Goal: Download file/media

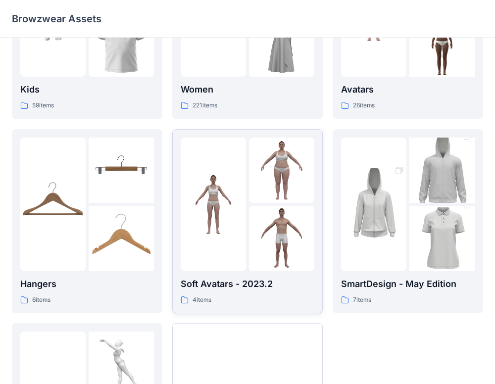
scroll to position [25, 0]
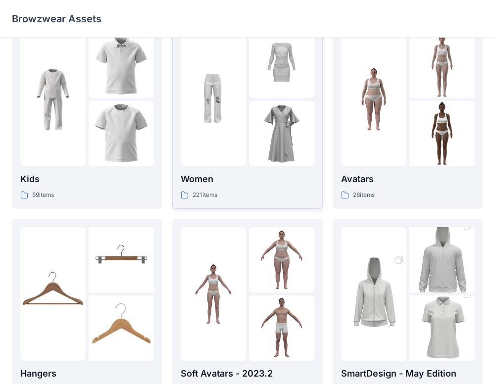
click at [228, 112] on img at bounding box center [213, 99] width 65 height 65
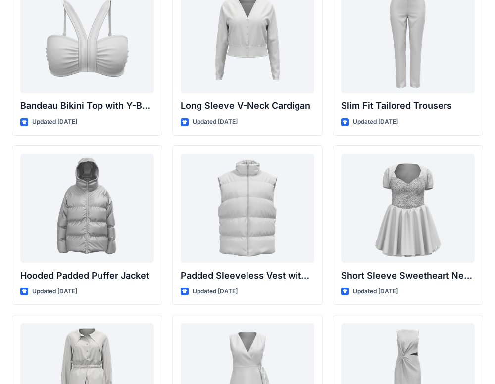
scroll to position [1092, 0]
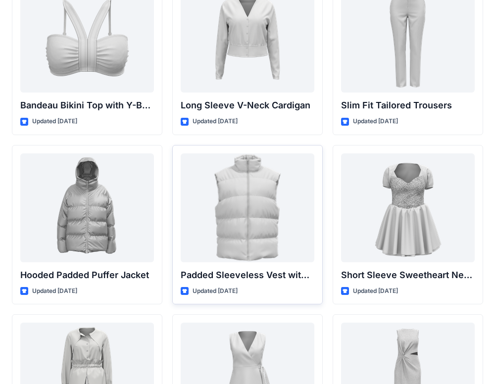
click at [304, 145] on div "Padded Sleeveless Vest with Stand Collar Updated [DATE]" at bounding box center [247, 225] width 151 height 160
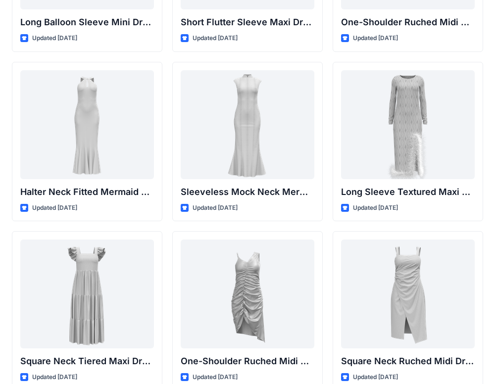
scroll to position [0, 0]
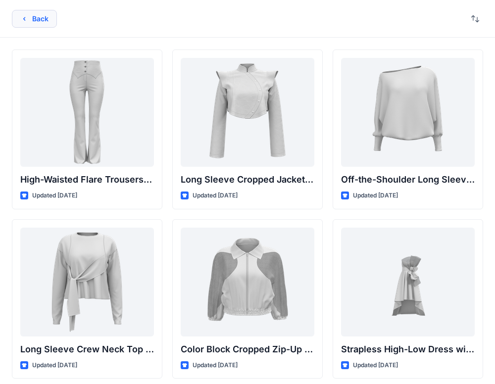
click at [26, 19] on icon "button" at bounding box center [24, 19] width 8 height 8
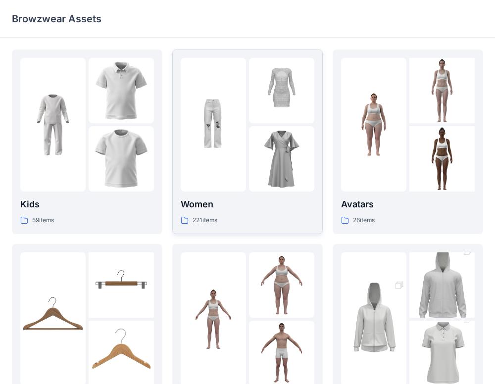
click at [257, 218] on div "221 items" at bounding box center [248, 220] width 134 height 10
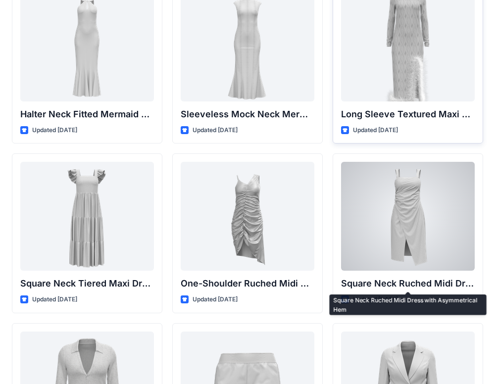
scroll to position [565, 0]
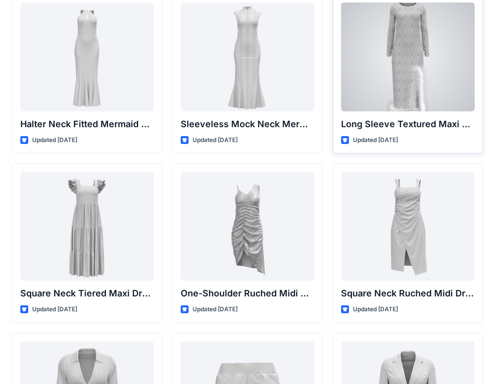
click at [408, 76] on div at bounding box center [408, 56] width 134 height 109
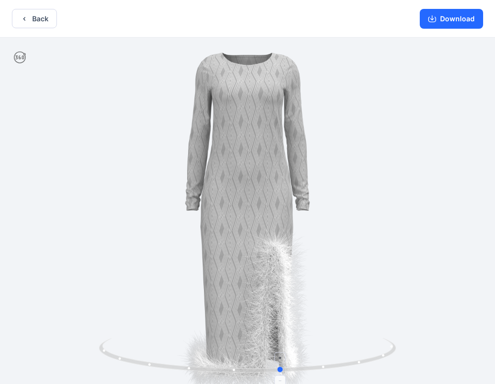
drag, startPoint x: 250, startPoint y: 374, endPoint x: 283, endPoint y: 371, distance: 33.8
click at [283, 371] on icon at bounding box center [249, 356] width 300 height 37
drag, startPoint x: 283, startPoint y: 371, endPoint x: 243, endPoint y: 372, distance: 39.6
click at [243, 372] on icon at bounding box center [249, 356] width 300 height 37
click at [425, 21] on button "Download" at bounding box center [451, 19] width 63 height 20
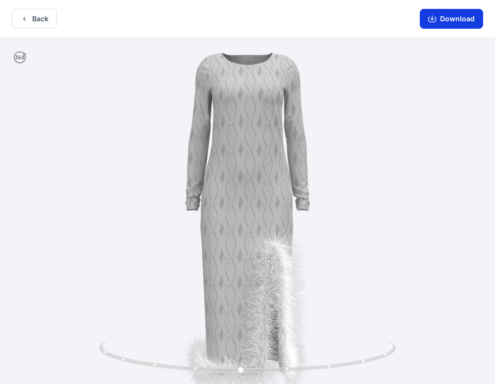
click at [451, 16] on button "Download" at bounding box center [451, 19] width 63 height 20
click at [254, 238] on div at bounding box center [247, 212] width 495 height 349
click at [467, 17] on button "Download" at bounding box center [451, 19] width 63 height 20
click at [460, 21] on button "Download" at bounding box center [451, 19] width 63 height 20
click at [434, 21] on icon "button" at bounding box center [432, 19] width 8 height 8
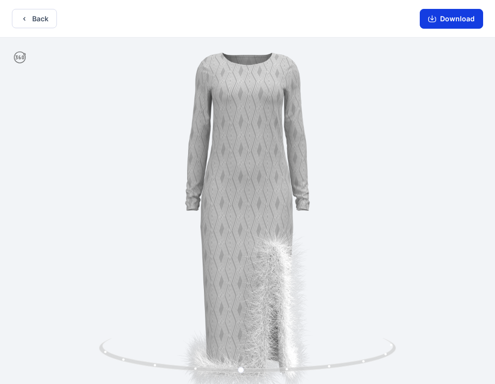
click at [434, 21] on icon "button" at bounding box center [432, 19] width 8 height 8
click at [288, 160] on div at bounding box center [247, 212] width 495 height 349
click at [47, 25] on button "Back" at bounding box center [34, 18] width 45 height 19
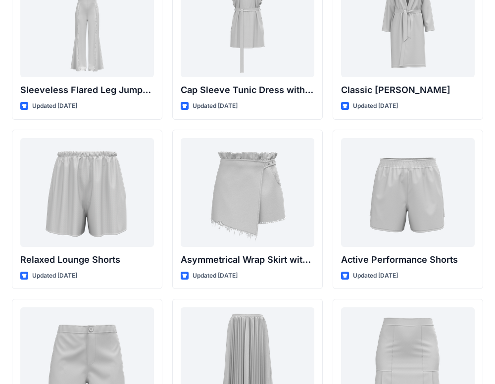
scroll to position [1358, 0]
